Goal: Check status: Check status

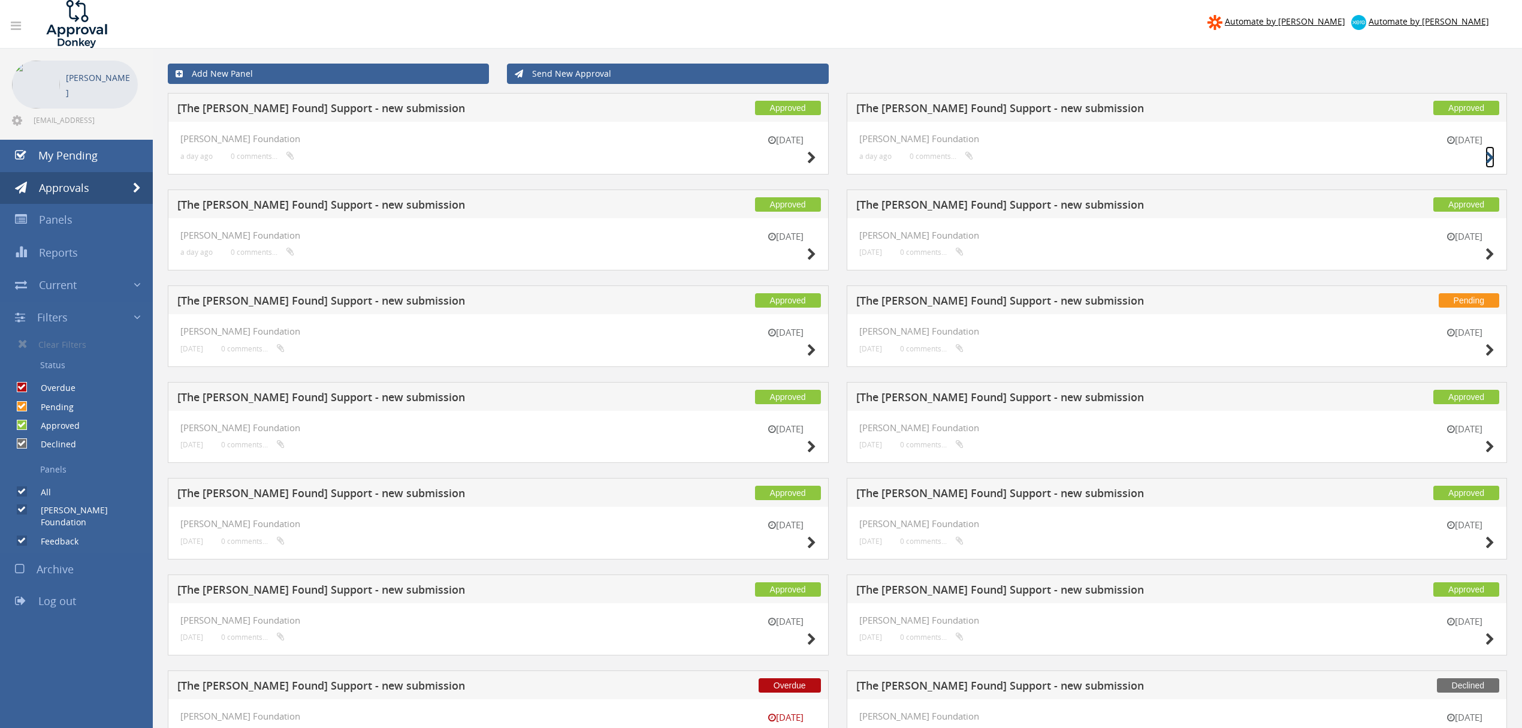
click at [1491, 149] on small at bounding box center [1490, 157] width 9 height 17
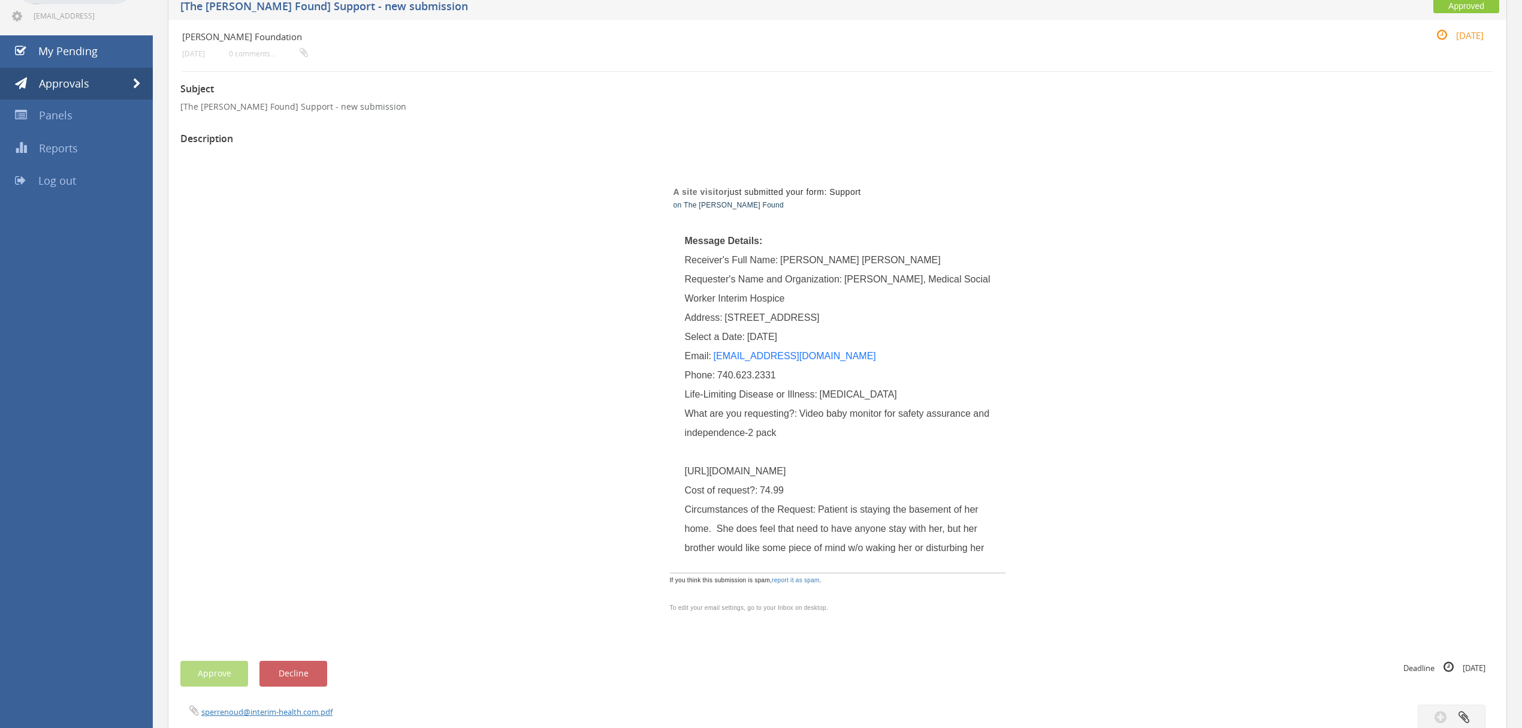
scroll to position [159, 0]
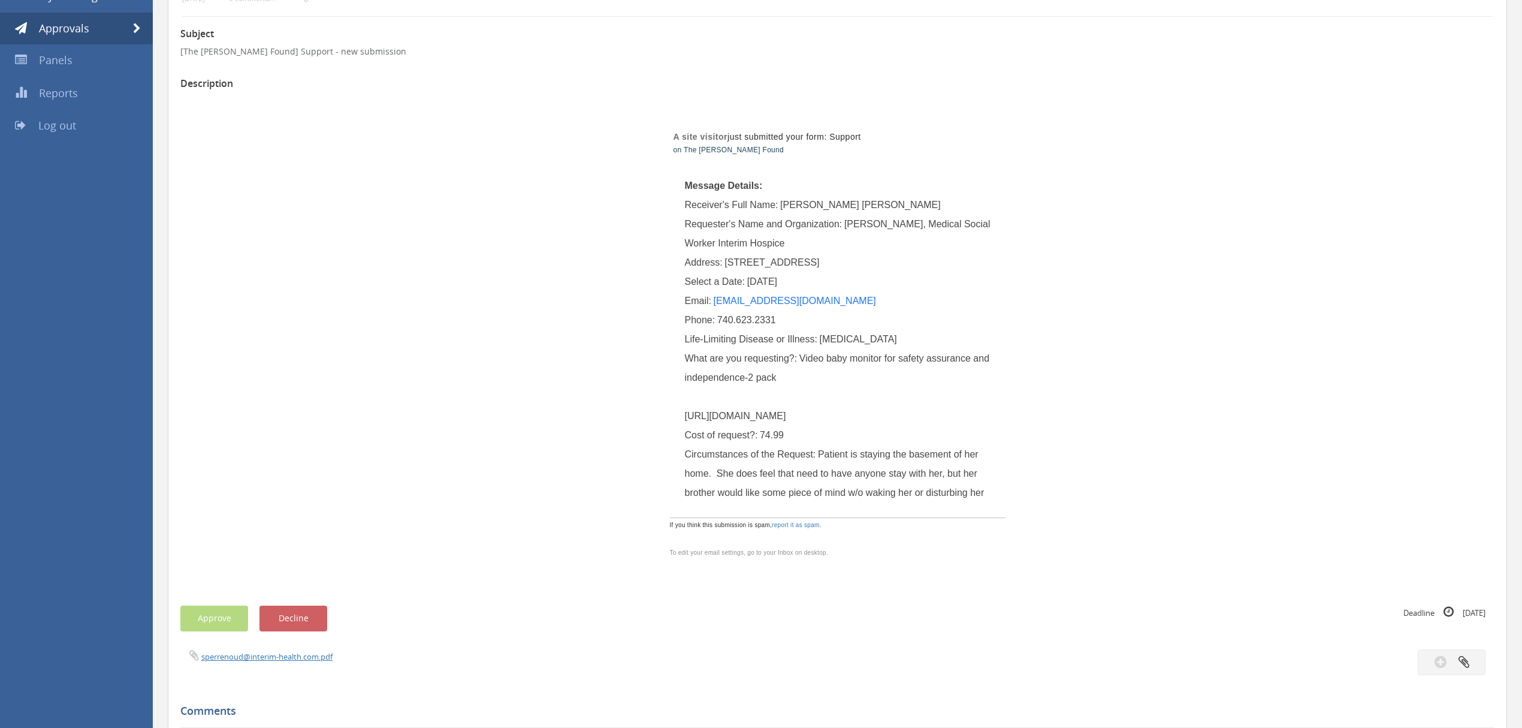
click at [600, 524] on div "A site visitor just submitted your form: Support on The [PERSON_NAME] Found Mes…" at bounding box center [837, 335] width 701 height 481
drag, startPoint x: 844, startPoint y: 189, endPoint x: 839, endPoint y: 200, distance: 11.3
click at [839, 200] on tbody "Message Details: Receiver's Full Name: [PERSON_NAME] [PERSON_NAME] Requester's …" at bounding box center [838, 339] width 306 height 326
click at [836, 212] on div "Receiver's Full Name: [PERSON_NAME] [PERSON_NAME]" at bounding box center [838, 204] width 306 height 19
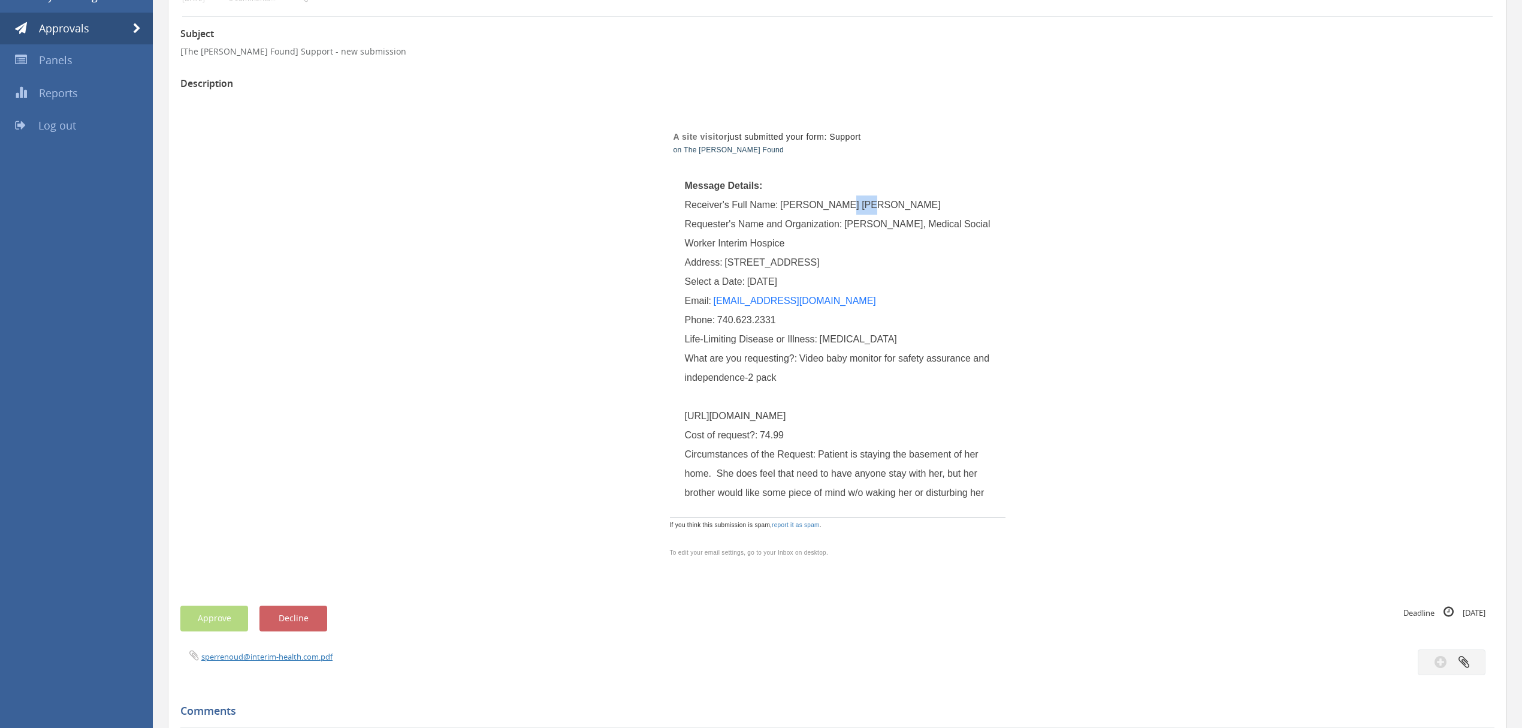
click at [898, 204] on div "Receiver's Full Name: [PERSON_NAME] [PERSON_NAME]" at bounding box center [838, 204] width 306 height 19
drag, startPoint x: 868, startPoint y: 207, endPoint x: 782, endPoint y: 209, distance: 86.3
click at [782, 209] on div "Receiver's Full Name: [PERSON_NAME] [PERSON_NAME]" at bounding box center [838, 204] width 306 height 19
copy span "[PERSON_NAME] [PERSON_NAME]"
click at [134, 29] on span at bounding box center [137, 28] width 8 height 11
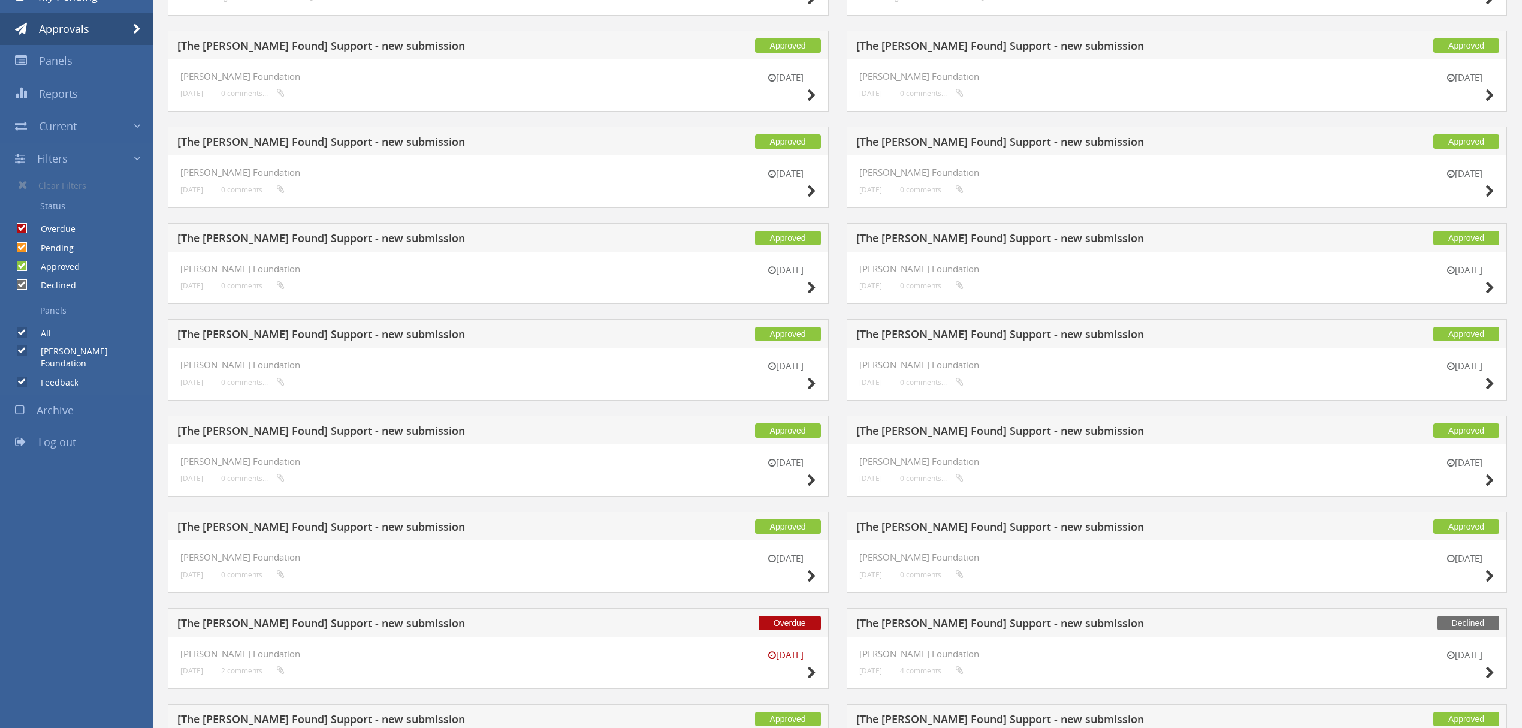
scroll to position [159, 0]
click at [809, 676] on icon at bounding box center [811, 672] width 9 height 13
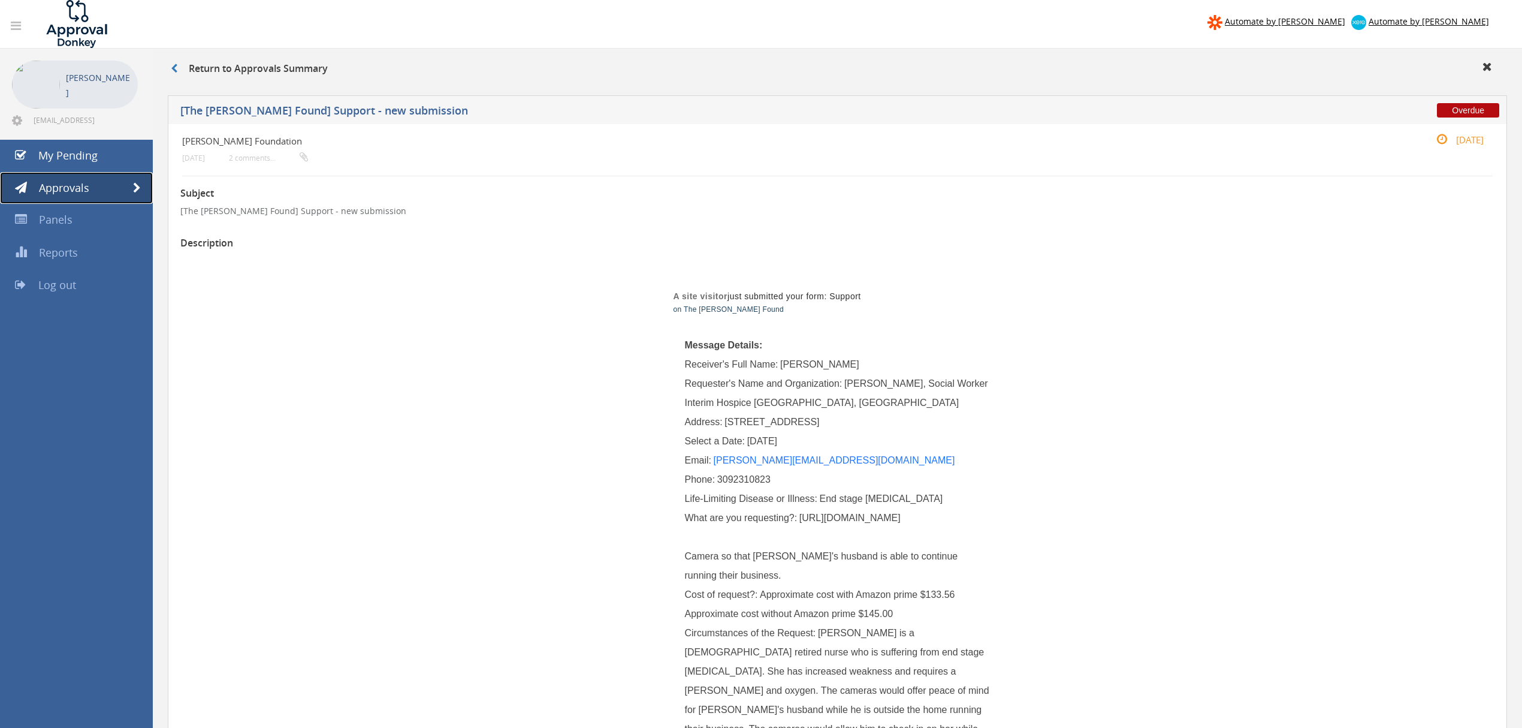
click at [134, 176] on link "Approvals" at bounding box center [76, 188] width 153 height 32
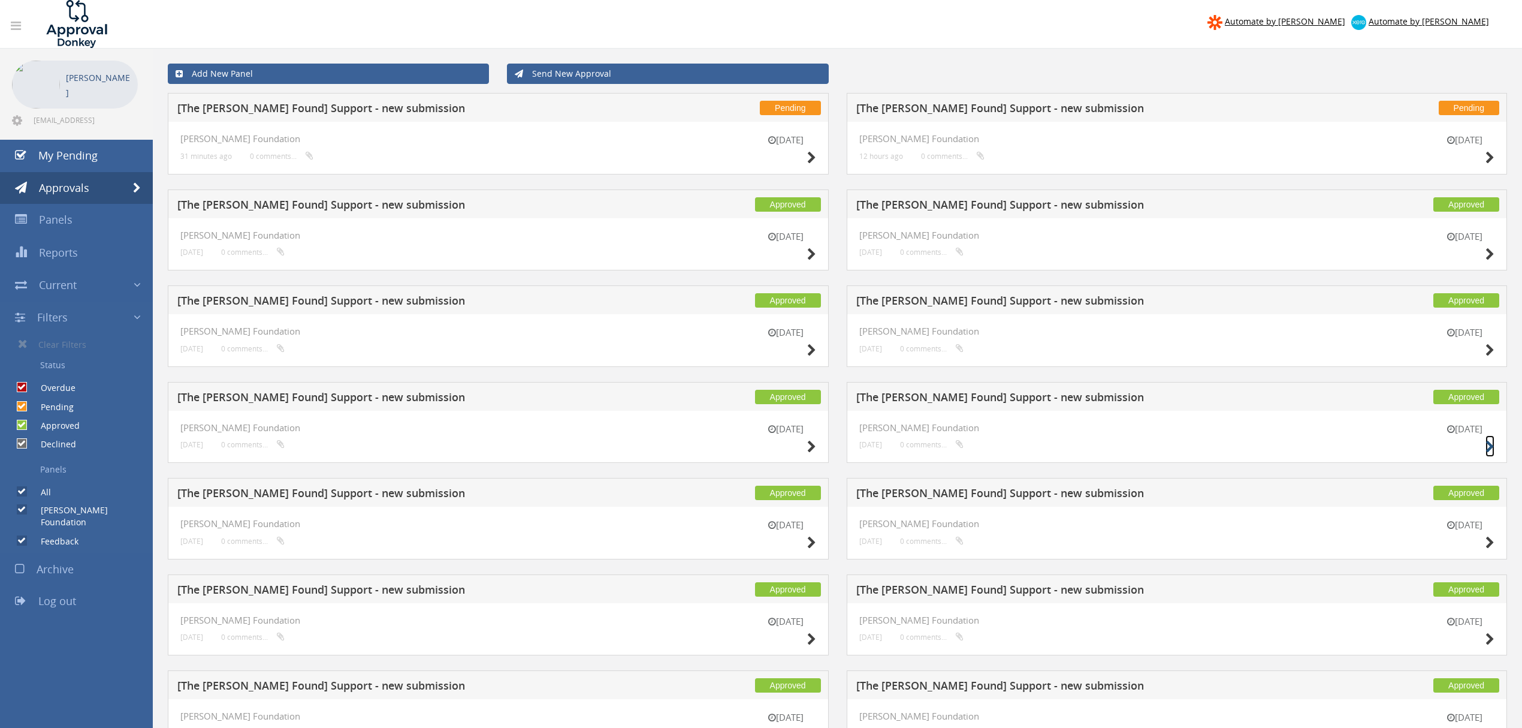
click at [1492, 442] on icon at bounding box center [1490, 447] width 9 height 13
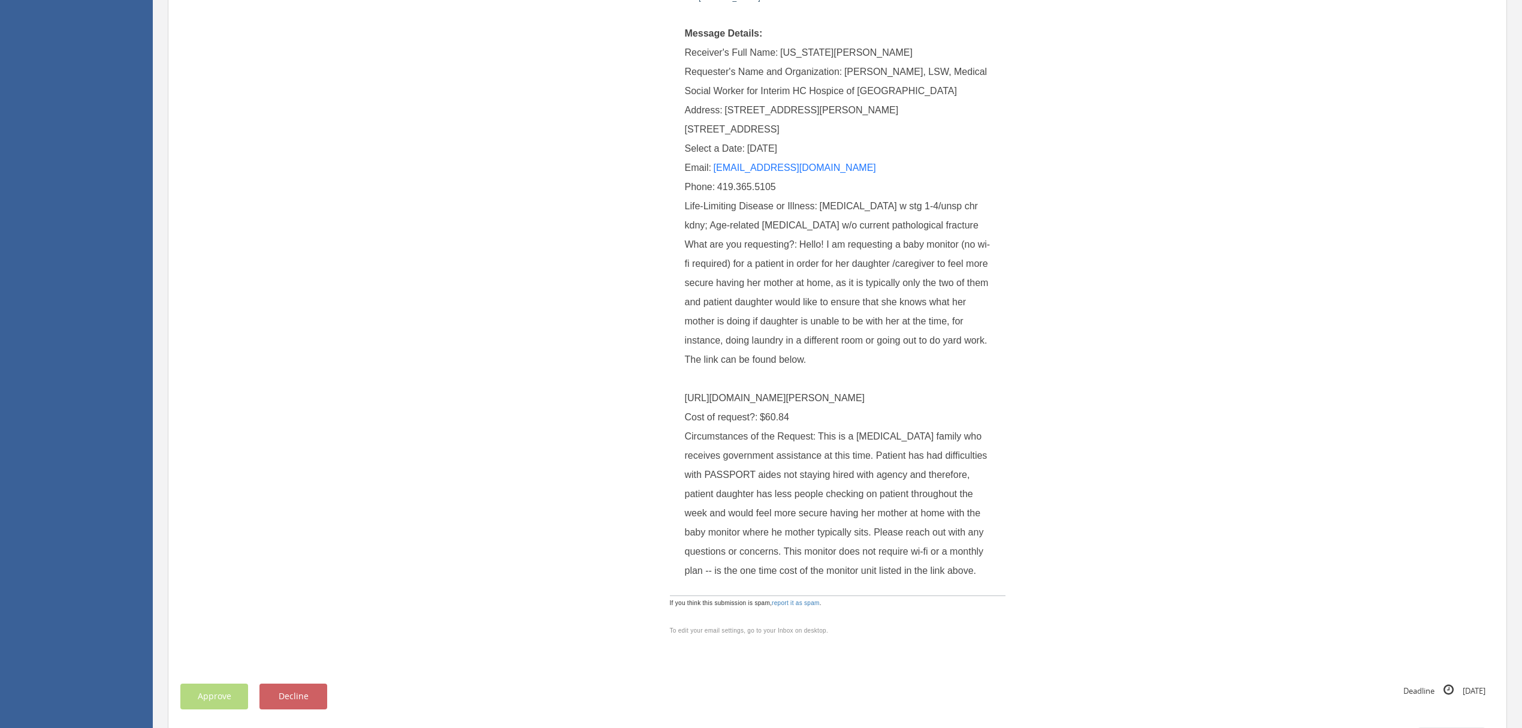
scroll to position [319, 0]
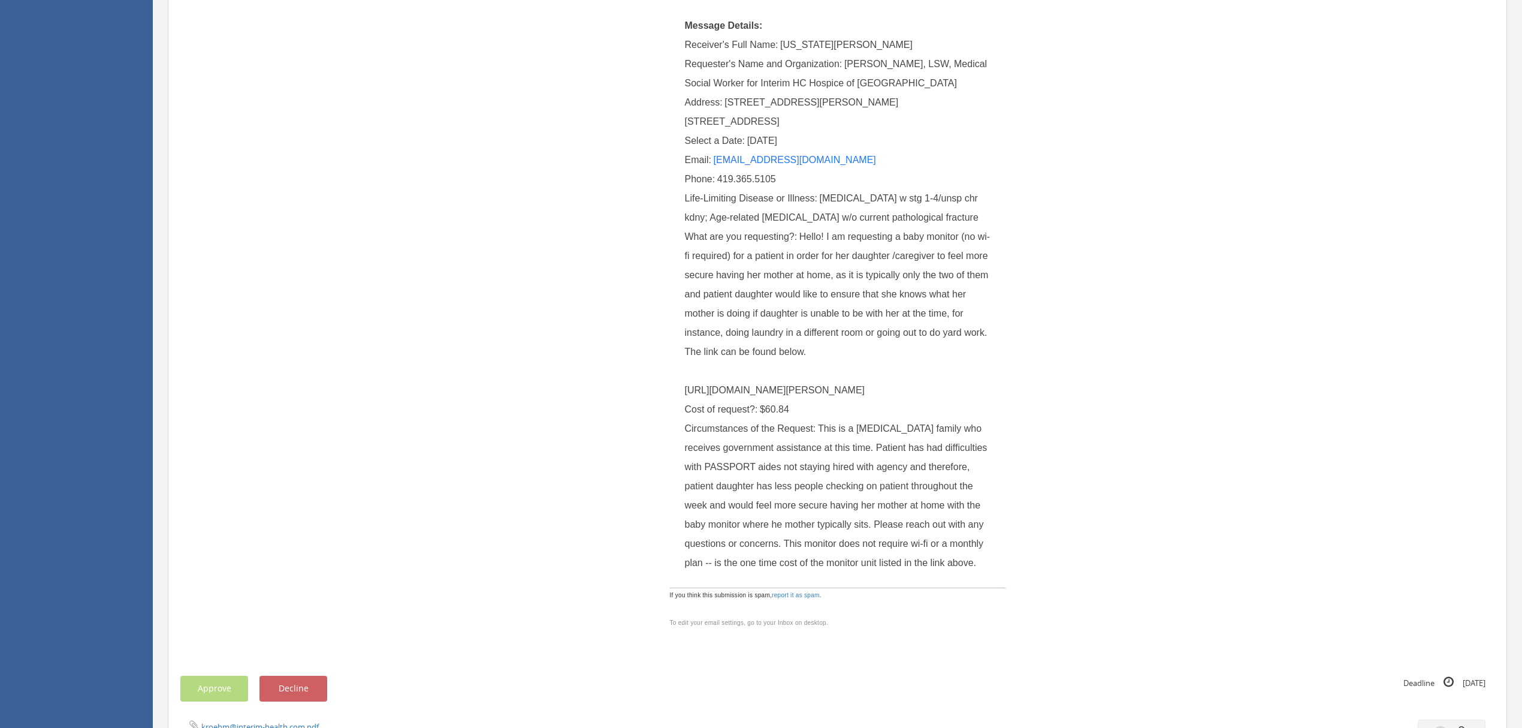
drag, startPoint x: 686, startPoint y: 387, endPoint x: 988, endPoint y: 403, distance: 302.5
click at [988, 400] on div "What are you requesting?: Hello! I am requesting a baby monitor (no wi-fi requi…" at bounding box center [838, 313] width 306 height 173
copy span "[URL][DOMAIN_NAME][PERSON_NAME]"
